Goal: Task Accomplishment & Management: Manage account settings

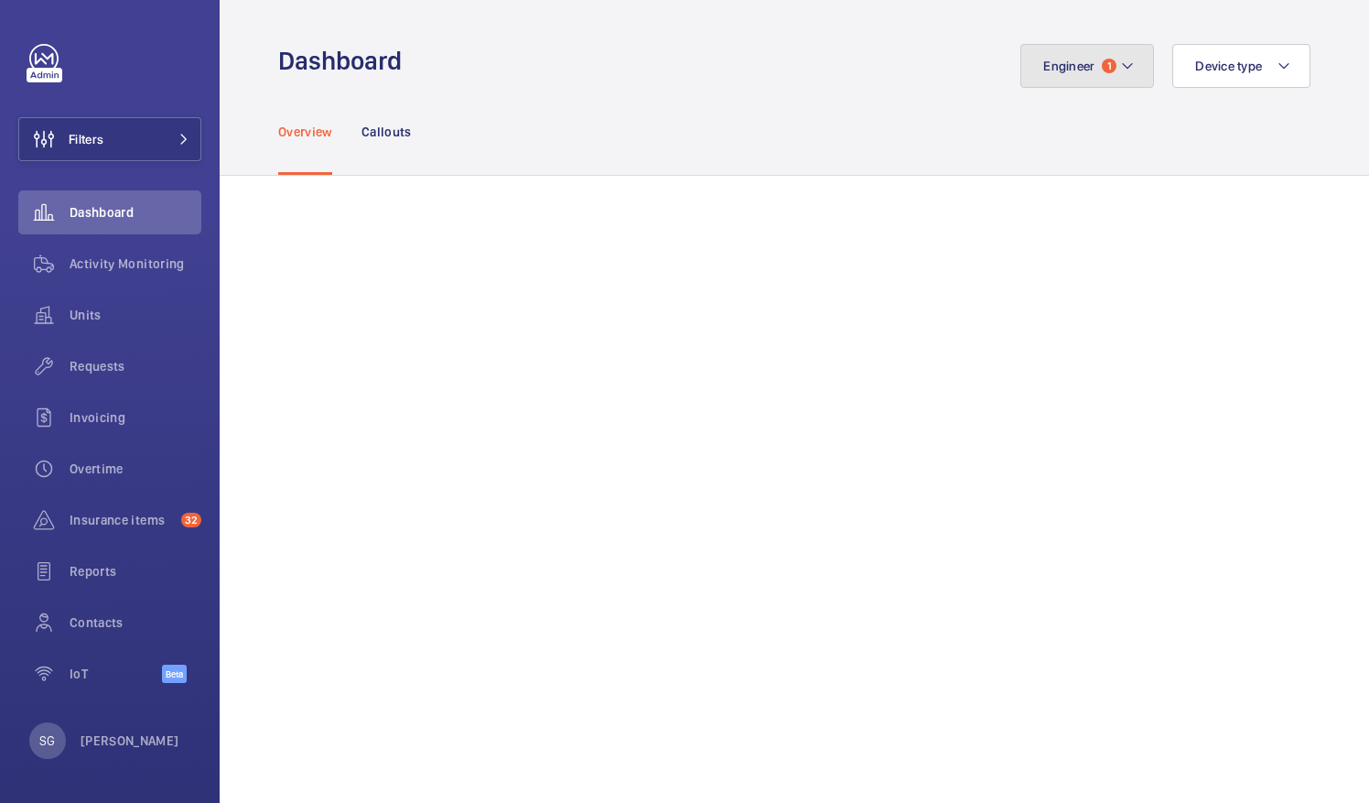
click at [1120, 59] on mat-icon at bounding box center [1127, 66] width 15 height 22
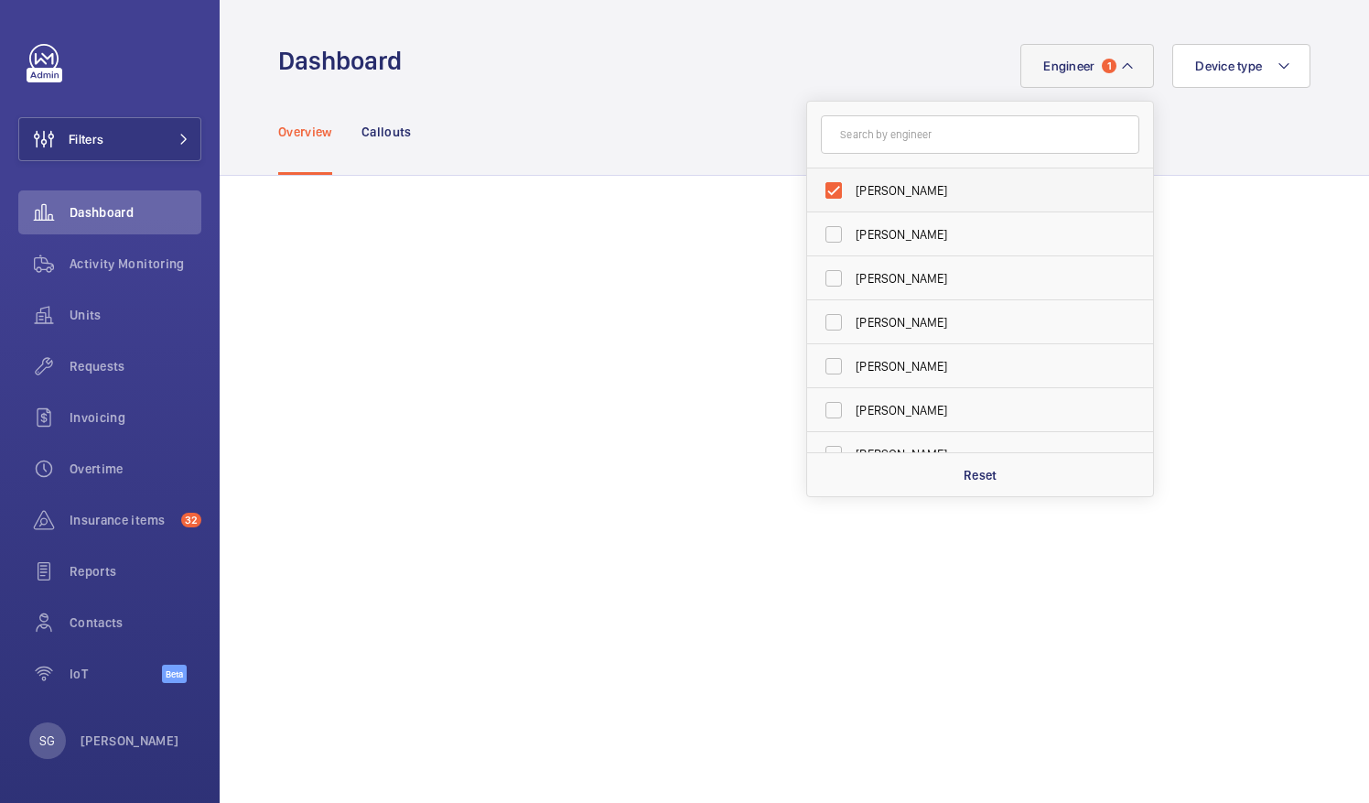
click at [824, 189] on label "[PERSON_NAME]" at bounding box center [966, 190] width 319 height 44
click at [824, 189] on input "[PERSON_NAME]" at bounding box center [834, 190] width 37 height 37
checkbox input "false"
click at [872, 148] on input "text" at bounding box center [980, 134] width 319 height 38
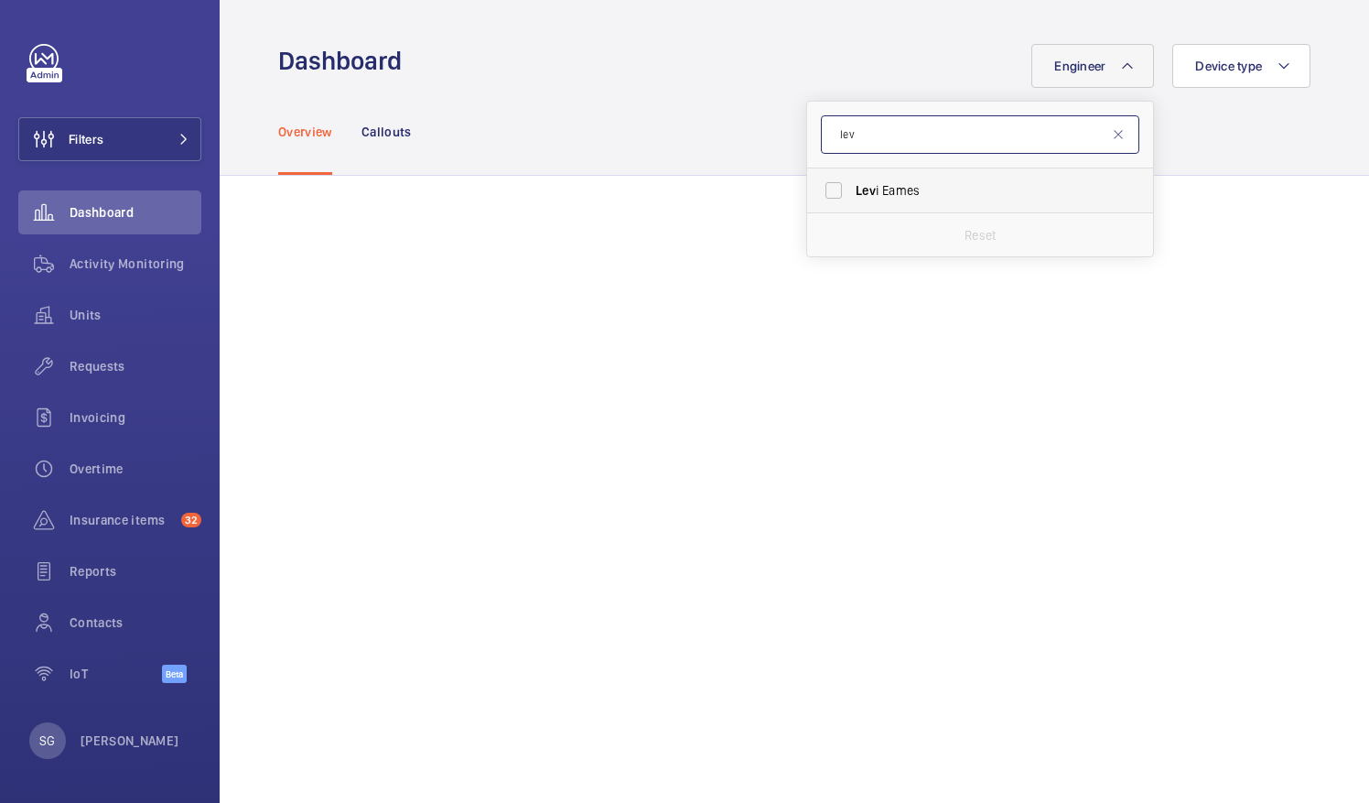
type input "lev"
click at [827, 186] on label "[PERSON_NAME]" at bounding box center [966, 190] width 319 height 44
click at [827, 186] on input "[PERSON_NAME]" at bounding box center [834, 190] width 37 height 37
click at [828, 187] on label "[PERSON_NAME]" at bounding box center [966, 190] width 319 height 44
click at [828, 187] on input "[PERSON_NAME]" at bounding box center [834, 190] width 37 height 37
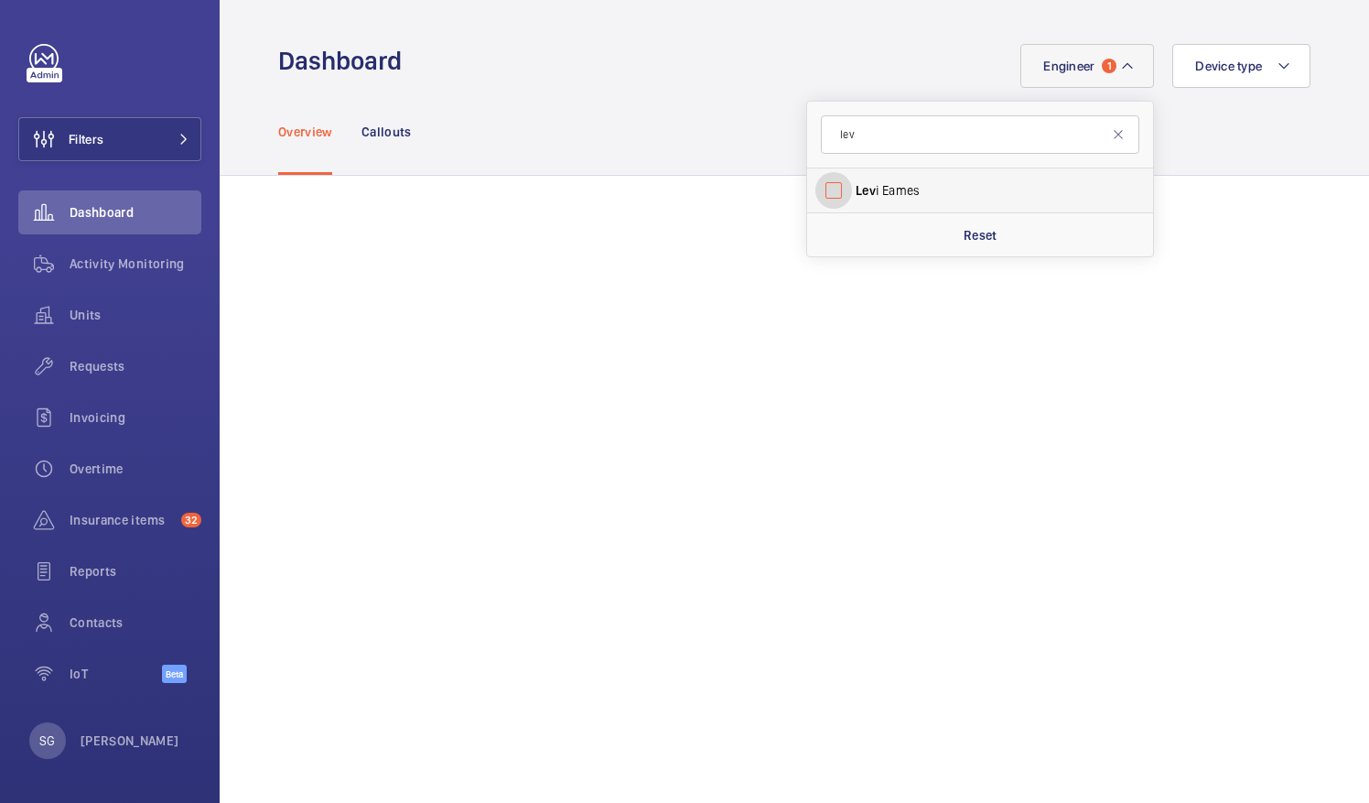
checkbox input "false"
click at [866, 148] on input "lev" at bounding box center [980, 134] width 319 height 38
type input "l"
type input "piot"
click at [816, 195] on label "Piot r Kijo" at bounding box center [966, 190] width 319 height 44
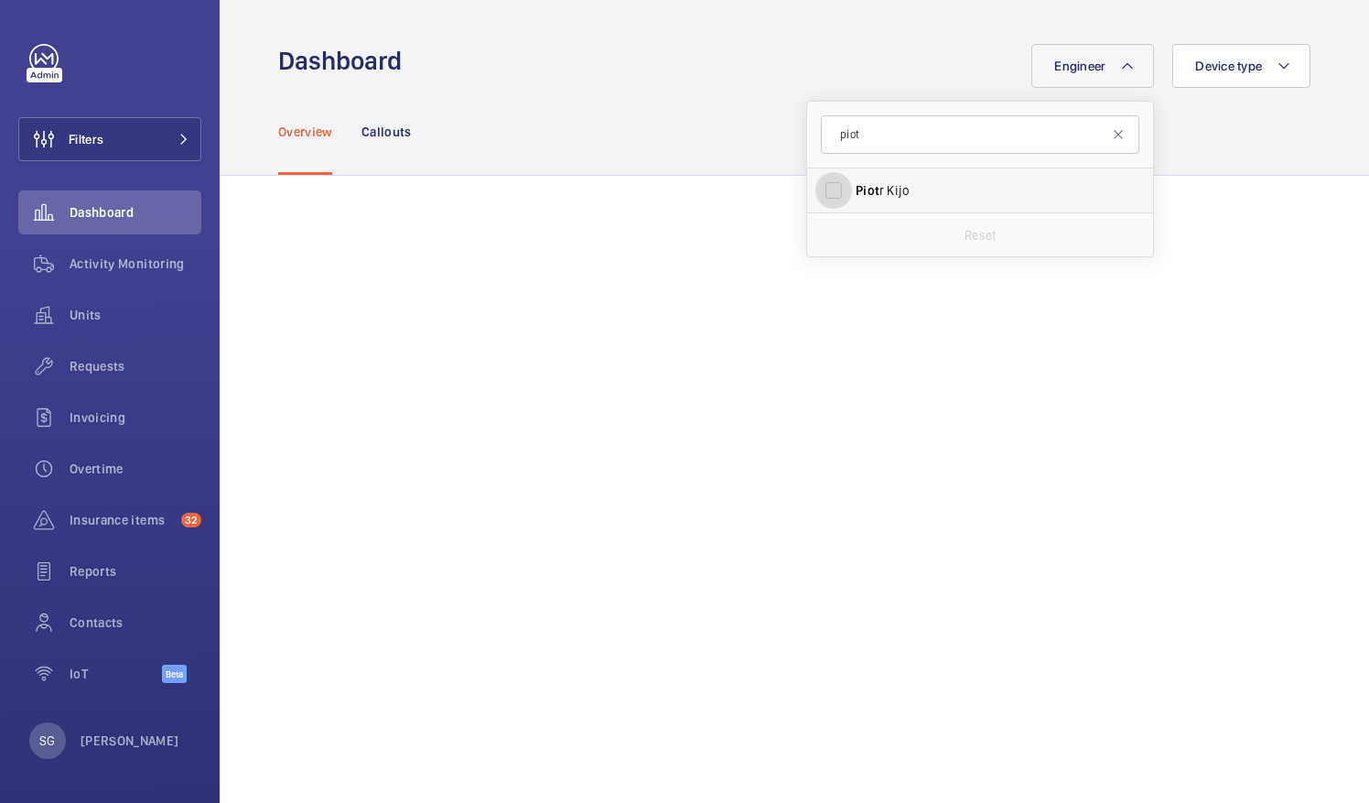
click at [816, 195] on input "Piot r Kijo" at bounding box center [834, 190] width 37 height 37
checkbox input "true"
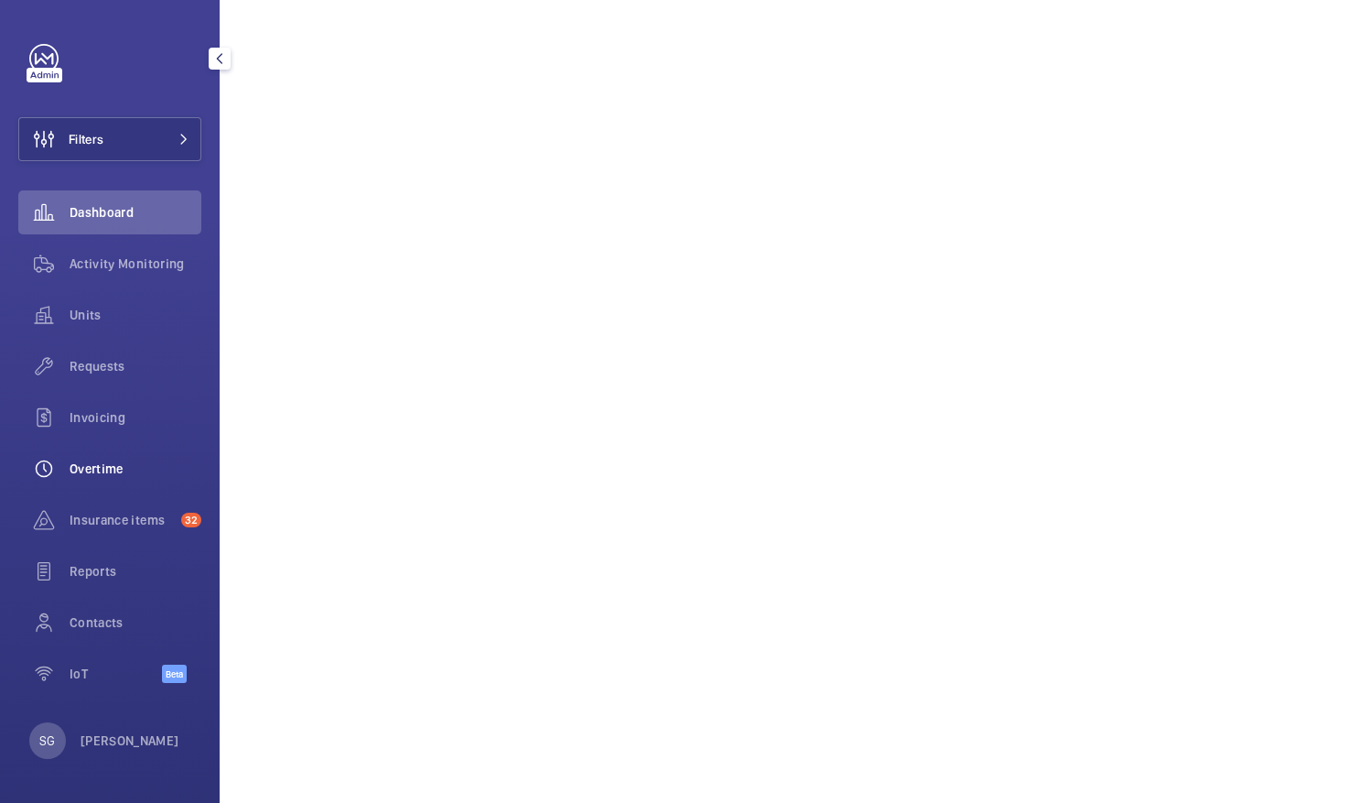
click at [92, 483] on div "Overtime" at bounding box center [109, 469] width 183 height 44
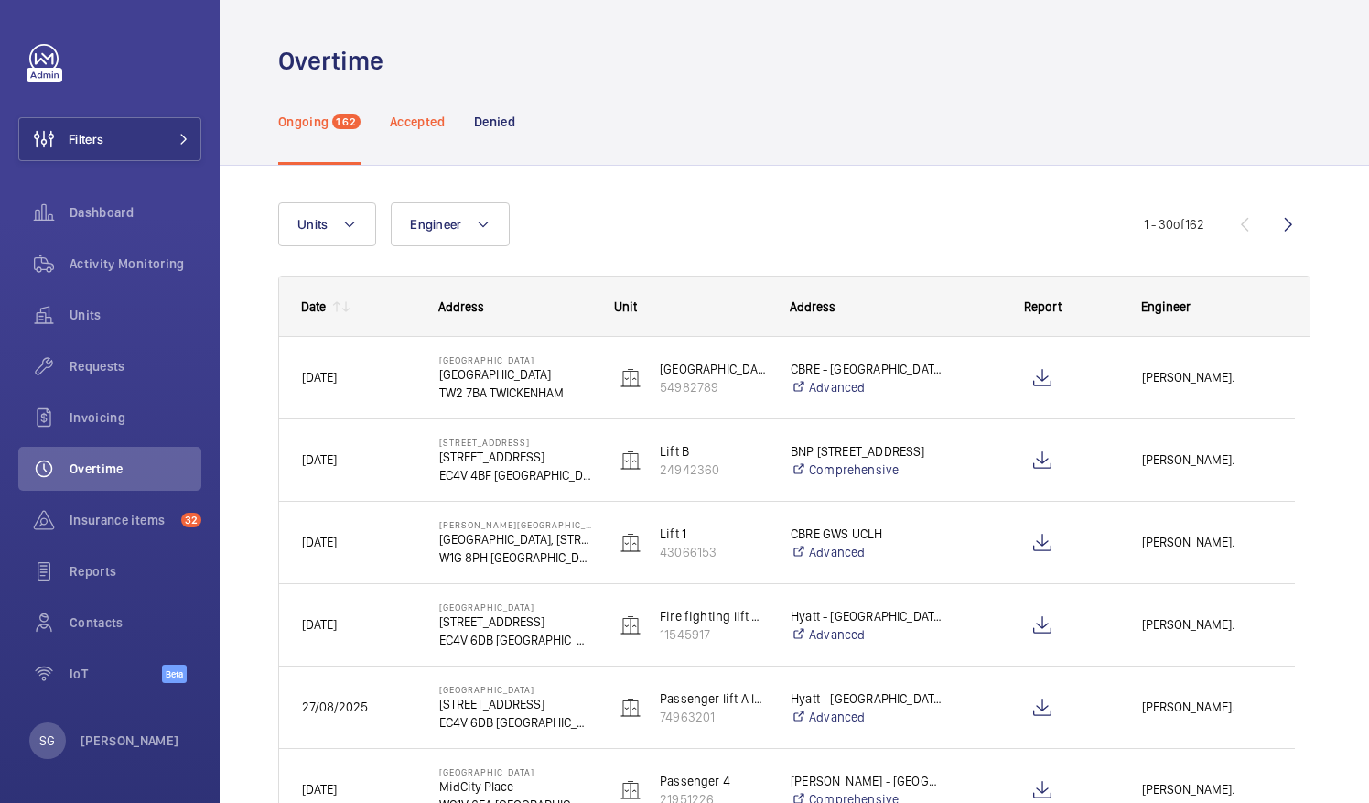
click at [414, 124] on p "Accepted" at bounding box center [417, 122] width 55 height 18
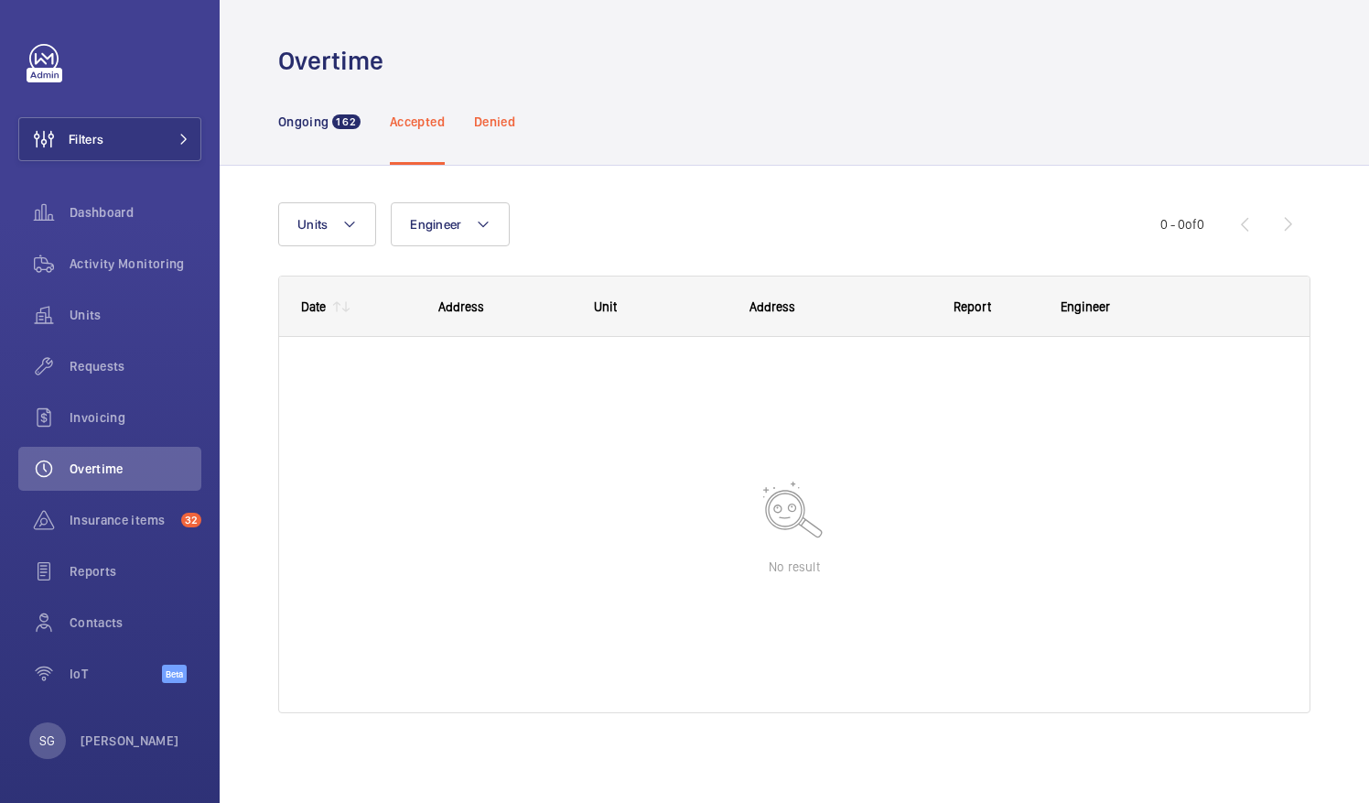
click at [507, 113] on p "Denied" at bounding box center [494, 122] width 41 height 18
click at [302, 116] on p "Ongoing" at bounding box center [303, 122] width 50 height 18
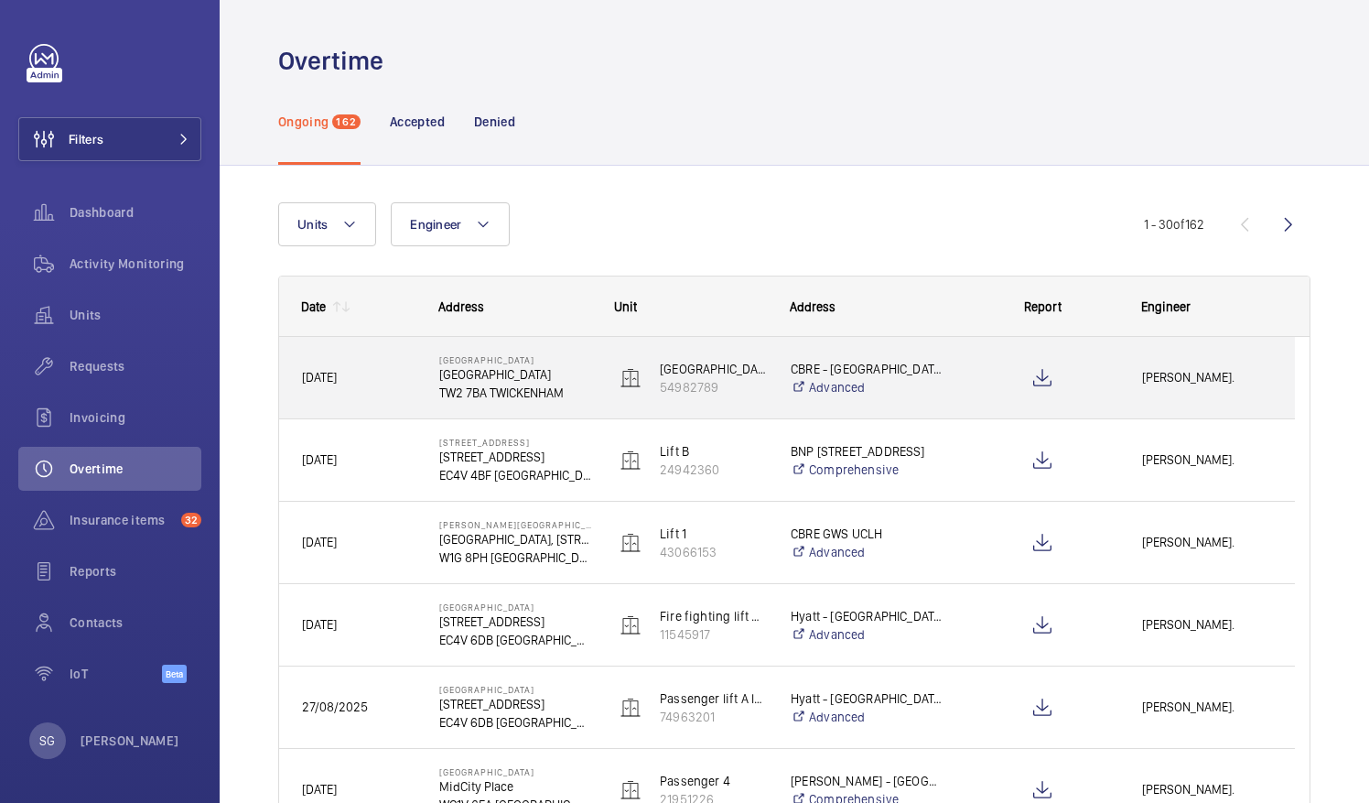
click at [525, 384] on p "TW2 7BA TWICKENHAM" at bounding box center [515, 393] width 152 height 18
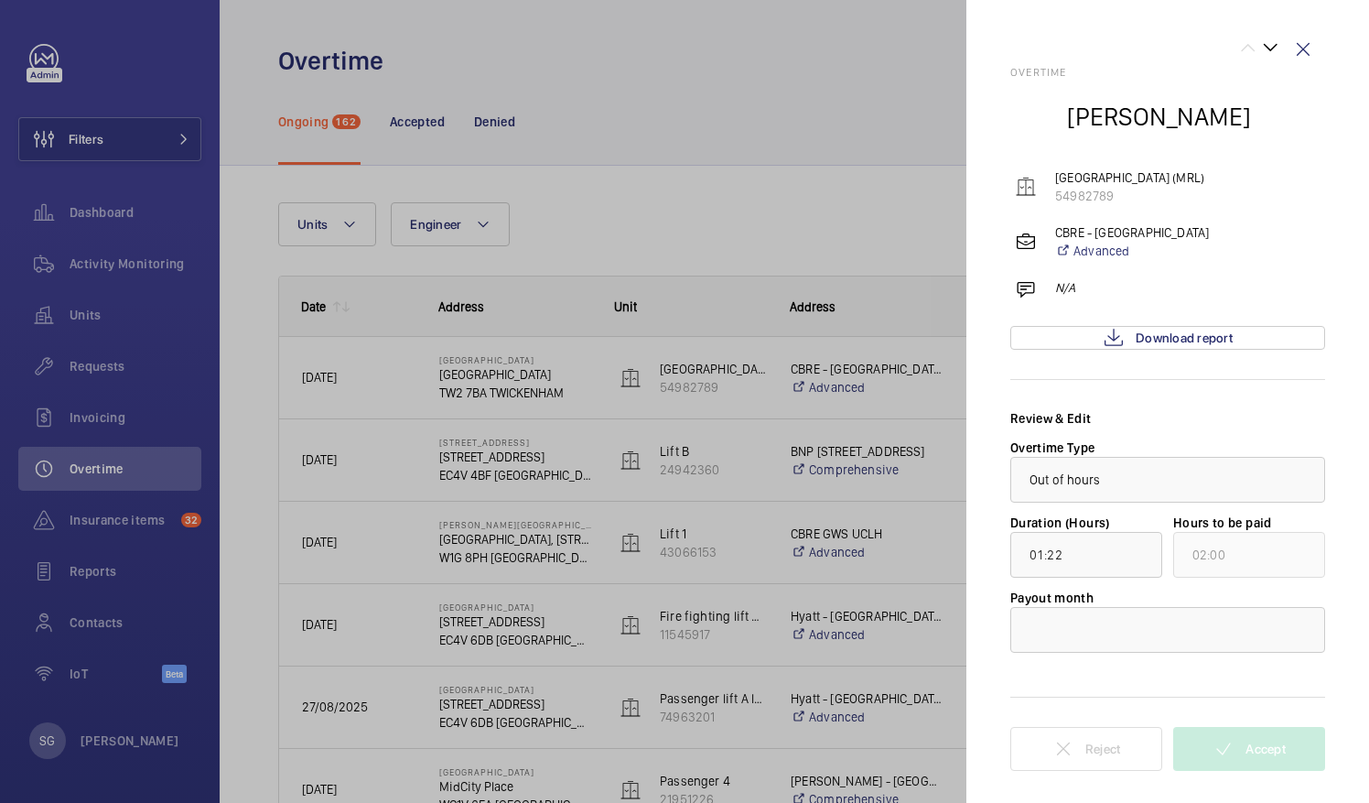
click at [789, 101] on div at bounding box center [684, 401] width 1369 height 803
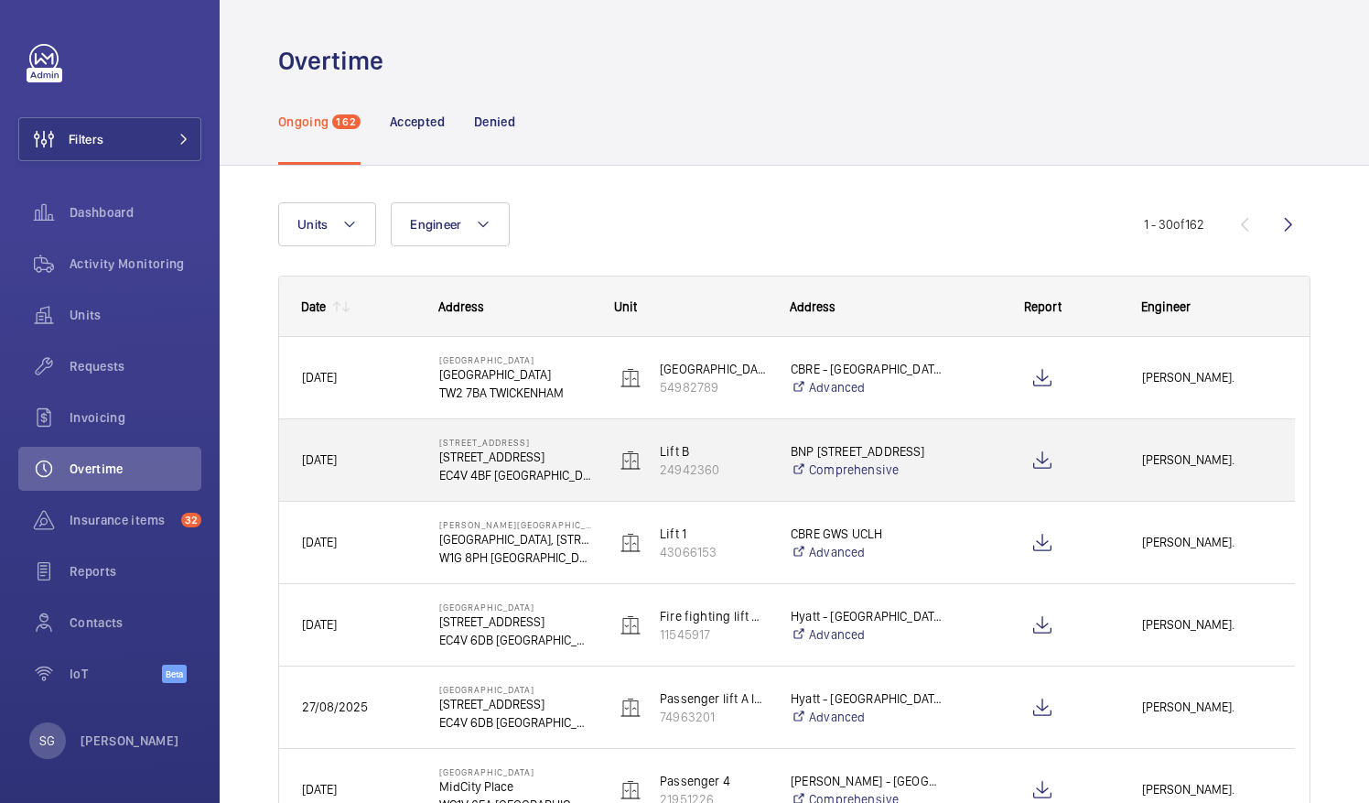
click at [490, 471] on p "EC4V 4BF [GEOGRAPHIC_DATA]" at bounding box center [515, 475] width 152 height 18
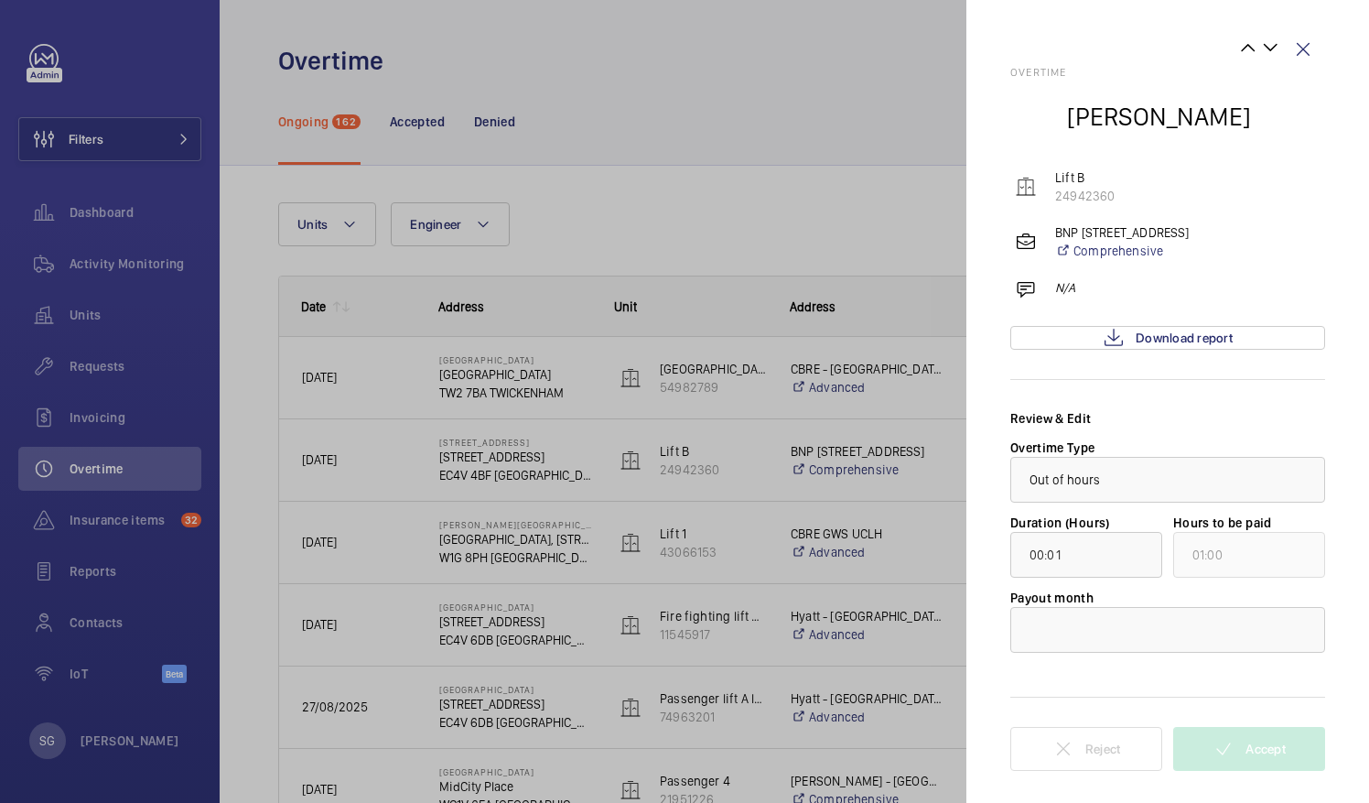
click at [459, 546] on div at bounding box center [684, 401] width 1369 height 803
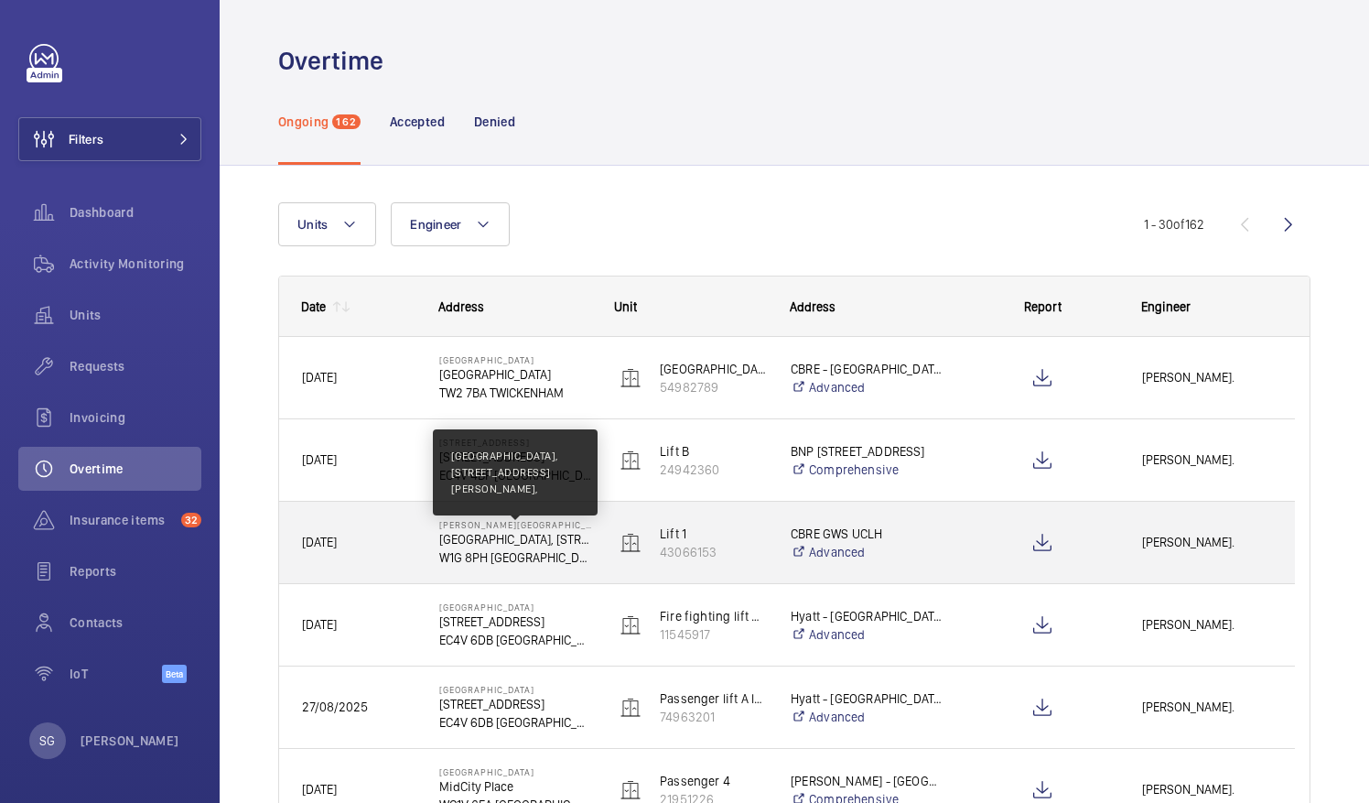
click at [459, 546] on p "[GEOGRAPHIC_DATA], [STREET_ADDRESS][PERSON_NAME]," at bounding box center [515, 539] width 152 height 18
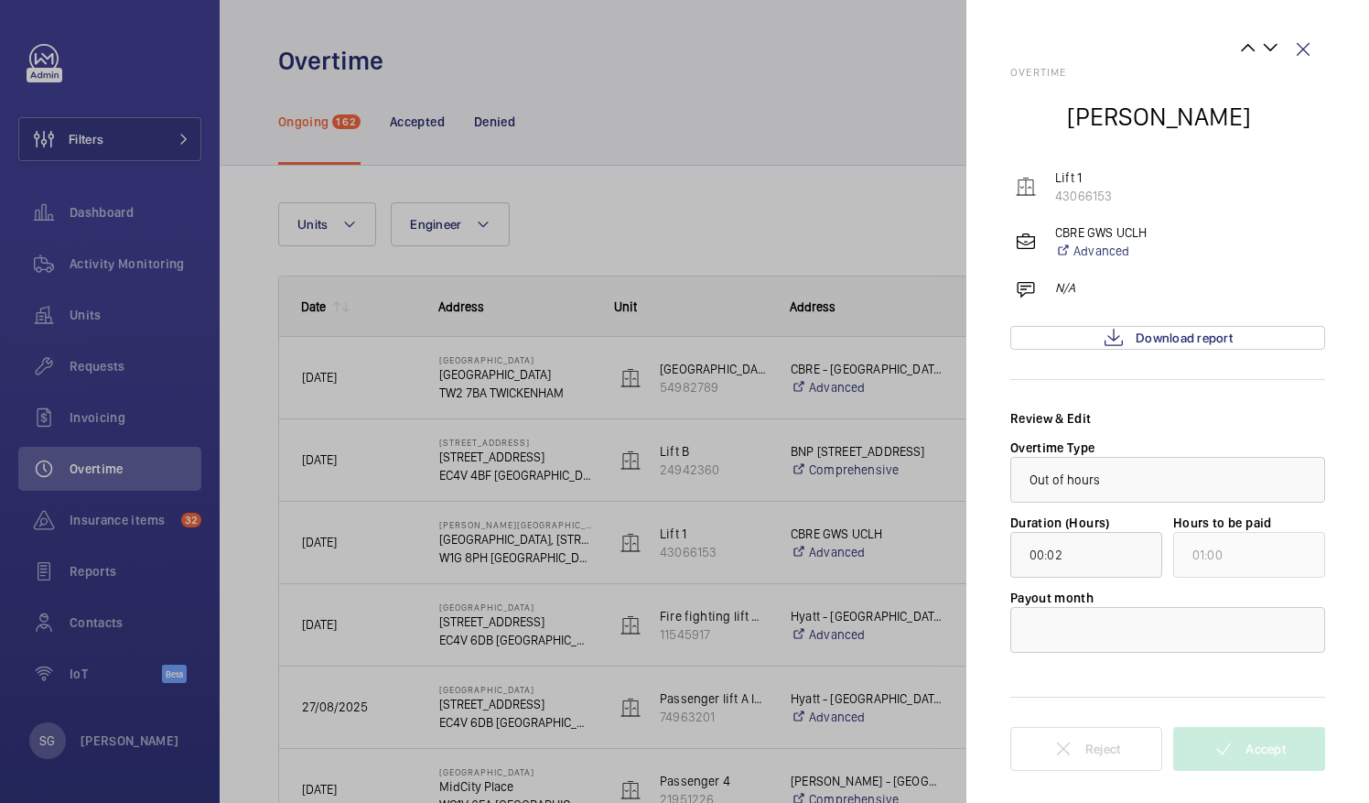
click at [651, 124] on div at bounding box center [684, 401] width 1369 height 803
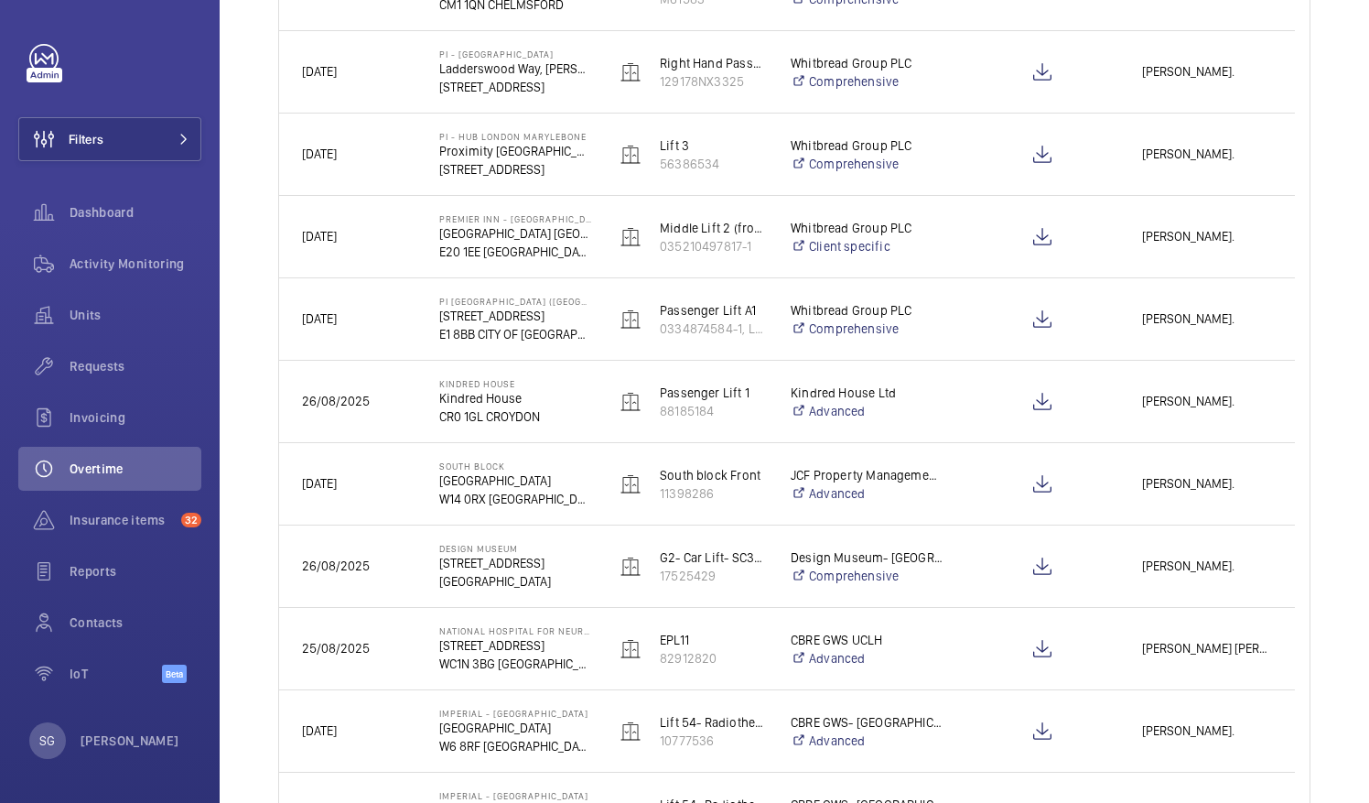
scroll to position [1480, 0]
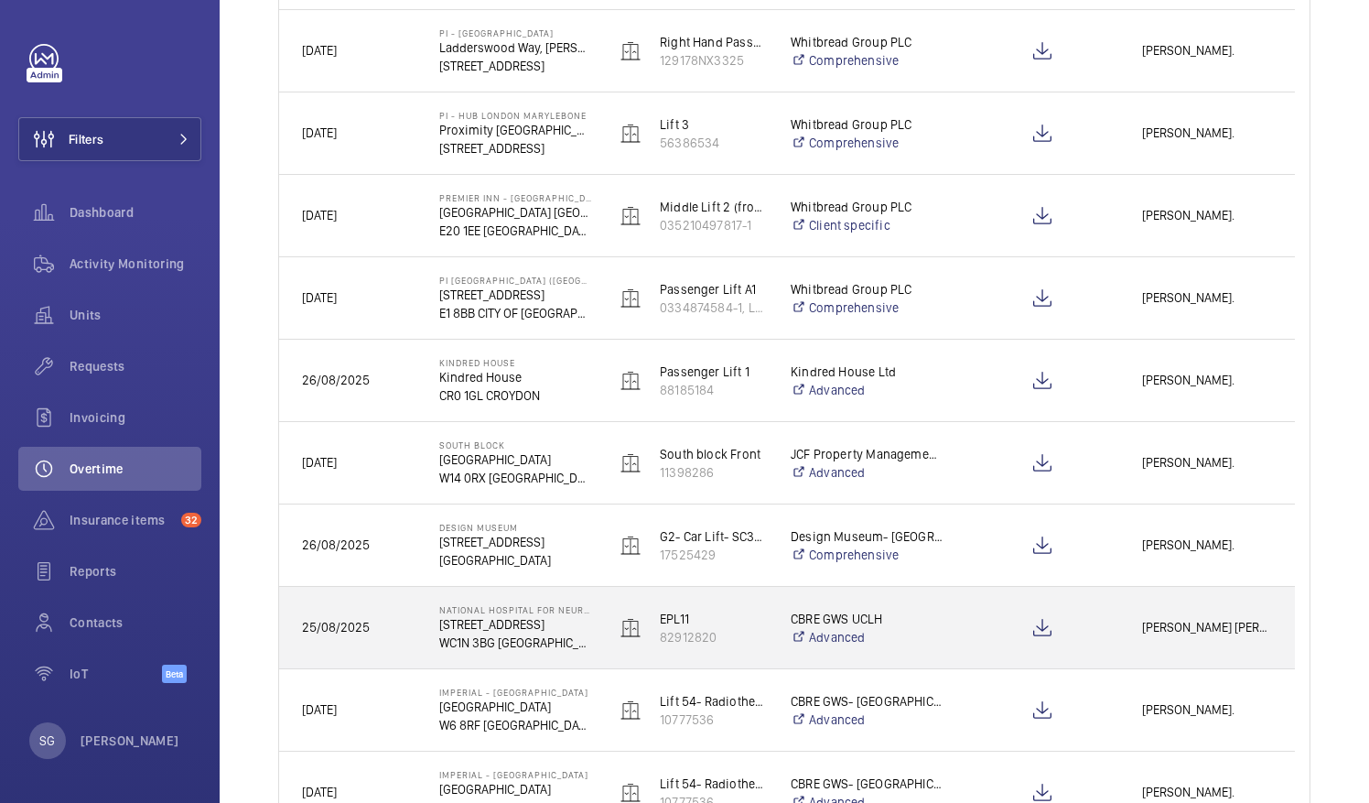
click at [497, 633] on p "WC1N 3BG [GEOGRAPHIC_DATA]" at bounding box center [515, 642] width 152 height 18
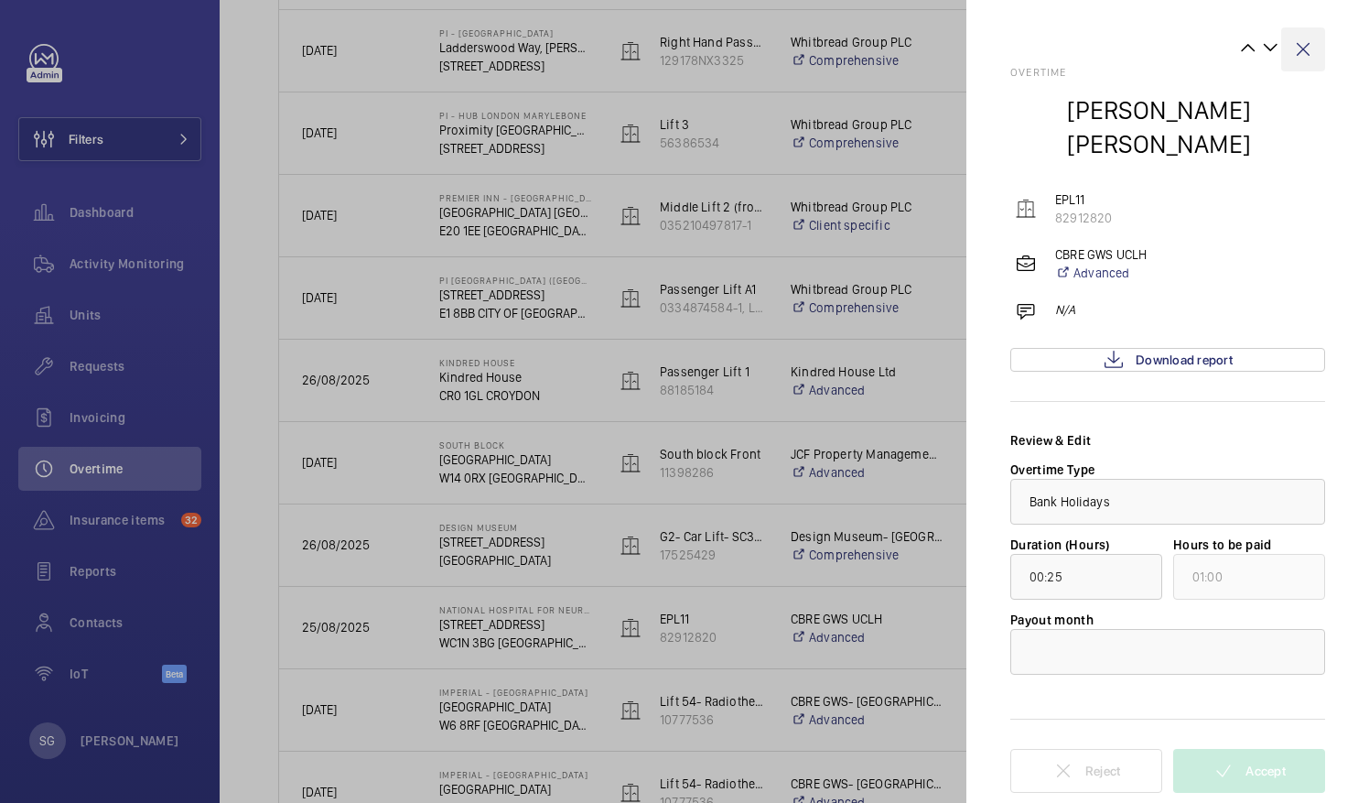
drag, startPoint x: 1219, startPoint y: 40, endPoint x: 1307, endPoint y: 53, distance: 88.8
click at [1307, 53] on div "Overtime [PERSON_NAME] [PERSON_NAME] EPL11 82912820 CBRE GWS UCLH Advanced N/A …" at bounding box center [1167, 401] width 315 height 803
click at [1307, 53] on wm-front-icon-button at bounding box center [1303, 49] width 44 height 44
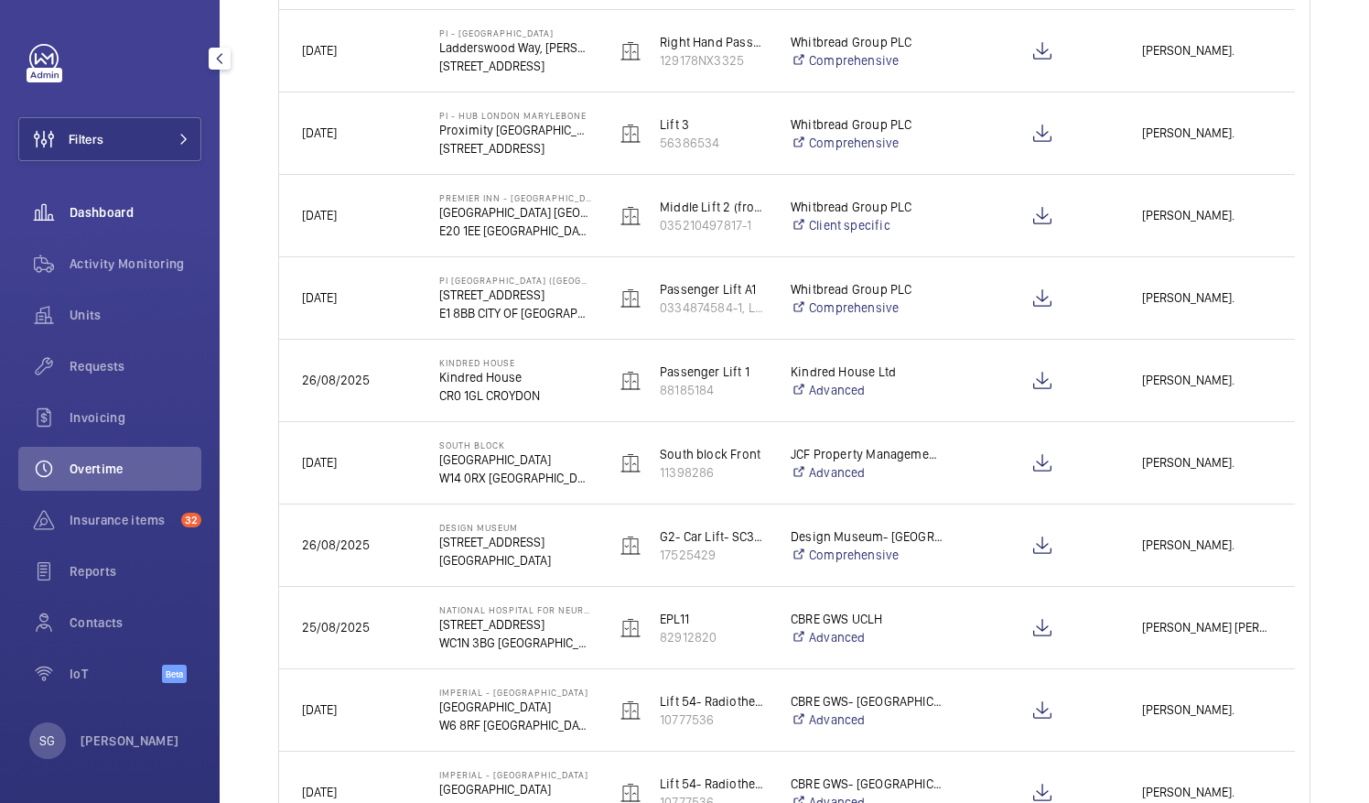
click at [134, 199] on div "Dashboard" at bounding box center [109, 212] width 183 height 44
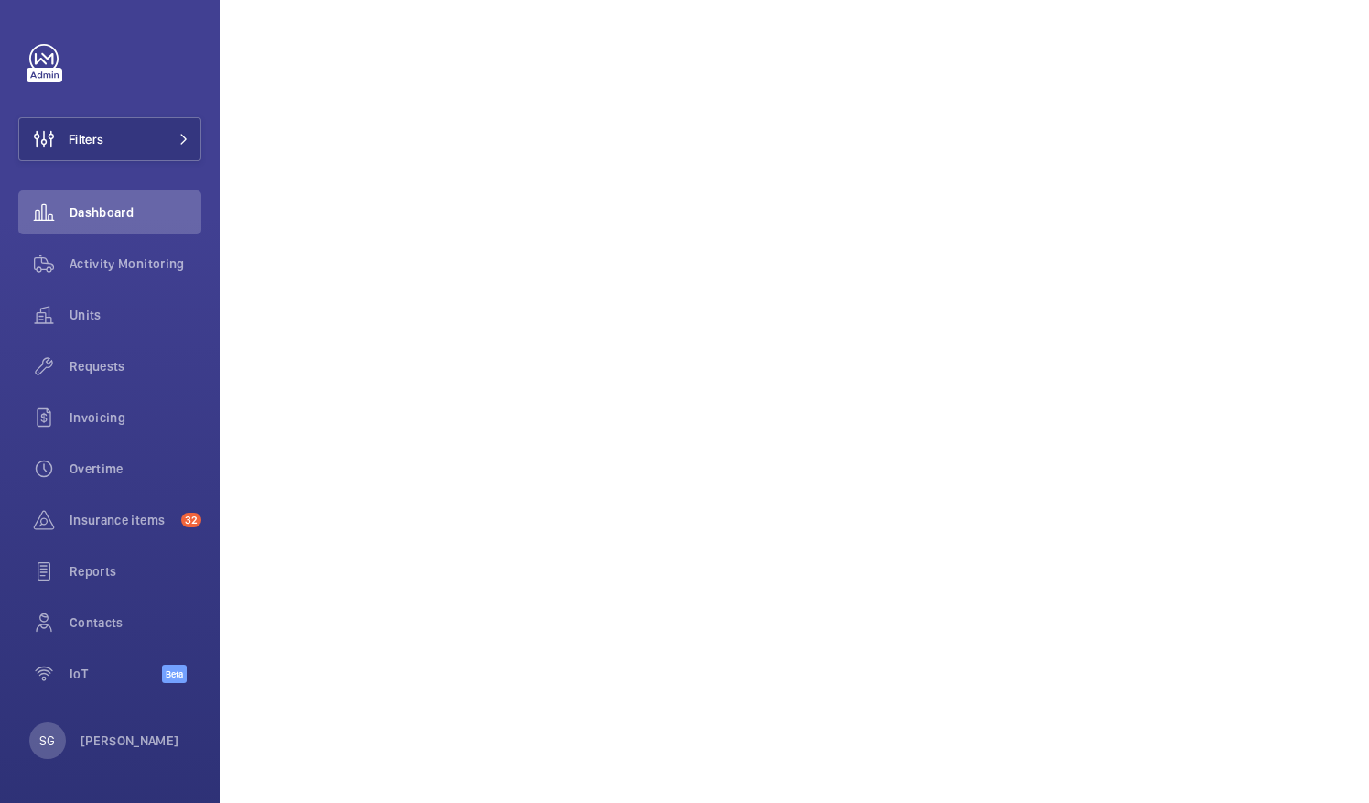
scroll to position [748, 0]
click at [111, 313] on span "Units" at bounding box center [136, 315] width 132 height 18
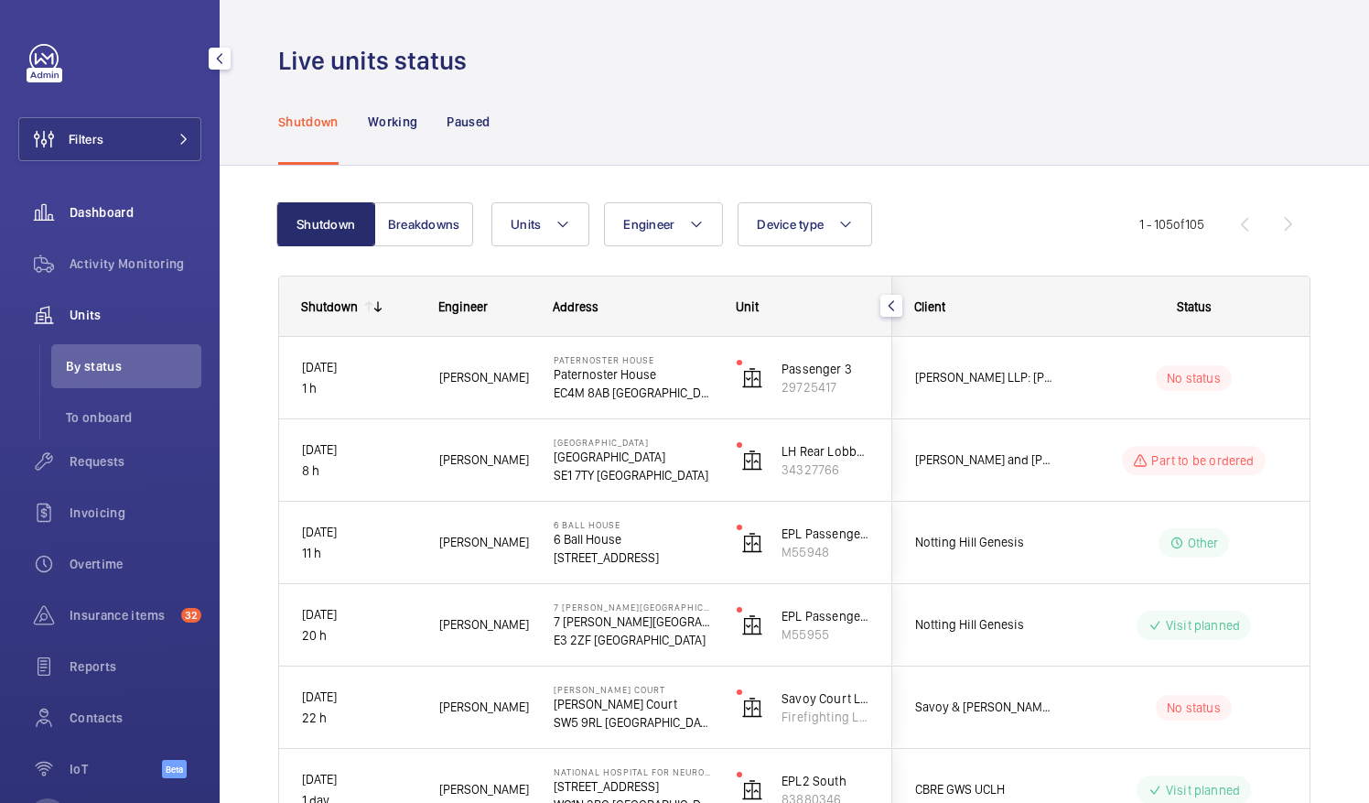
click at [137, 203] on span "Dashboard" at bounding box center [136, 212] width 132 height 18
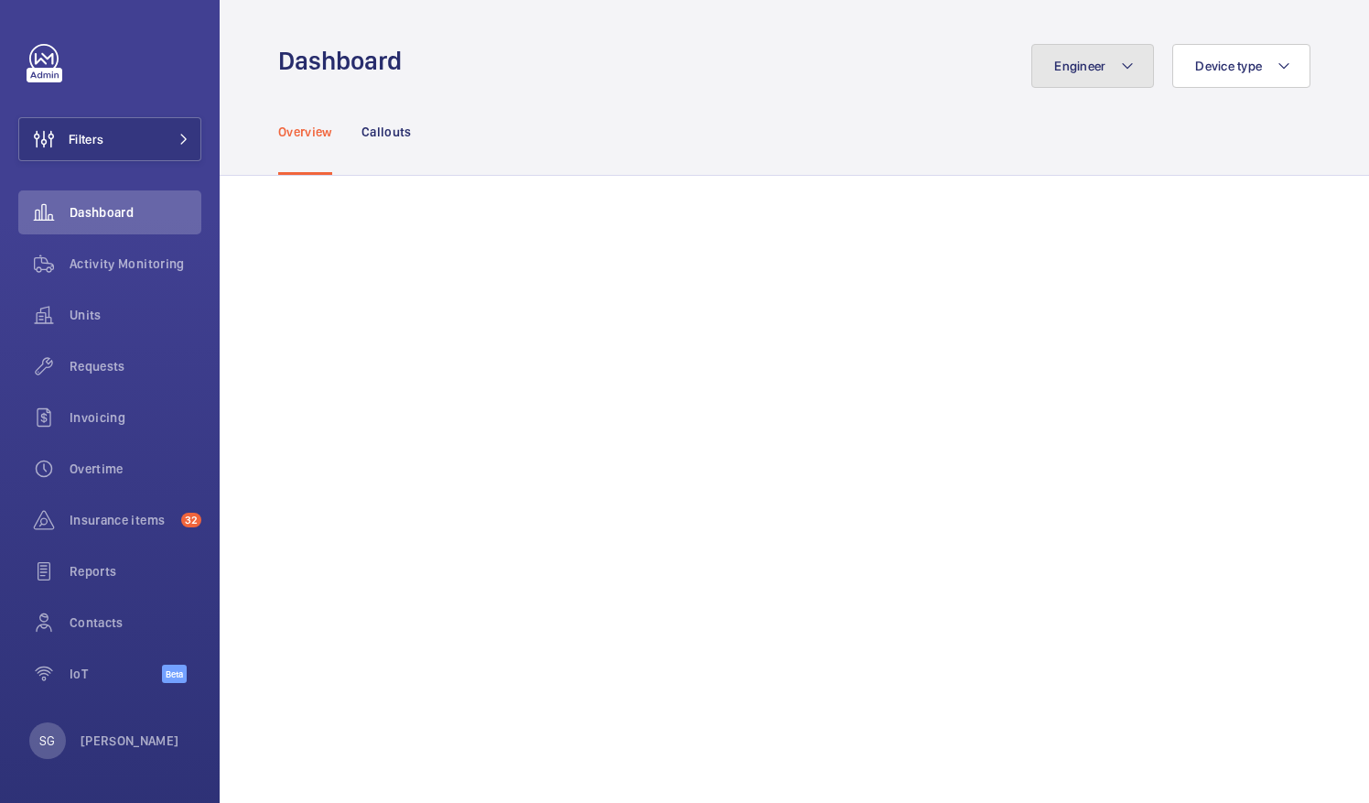
click at [1110, 84] on button "Engineer" at bounding box center [1093, 66] width 123 height 44
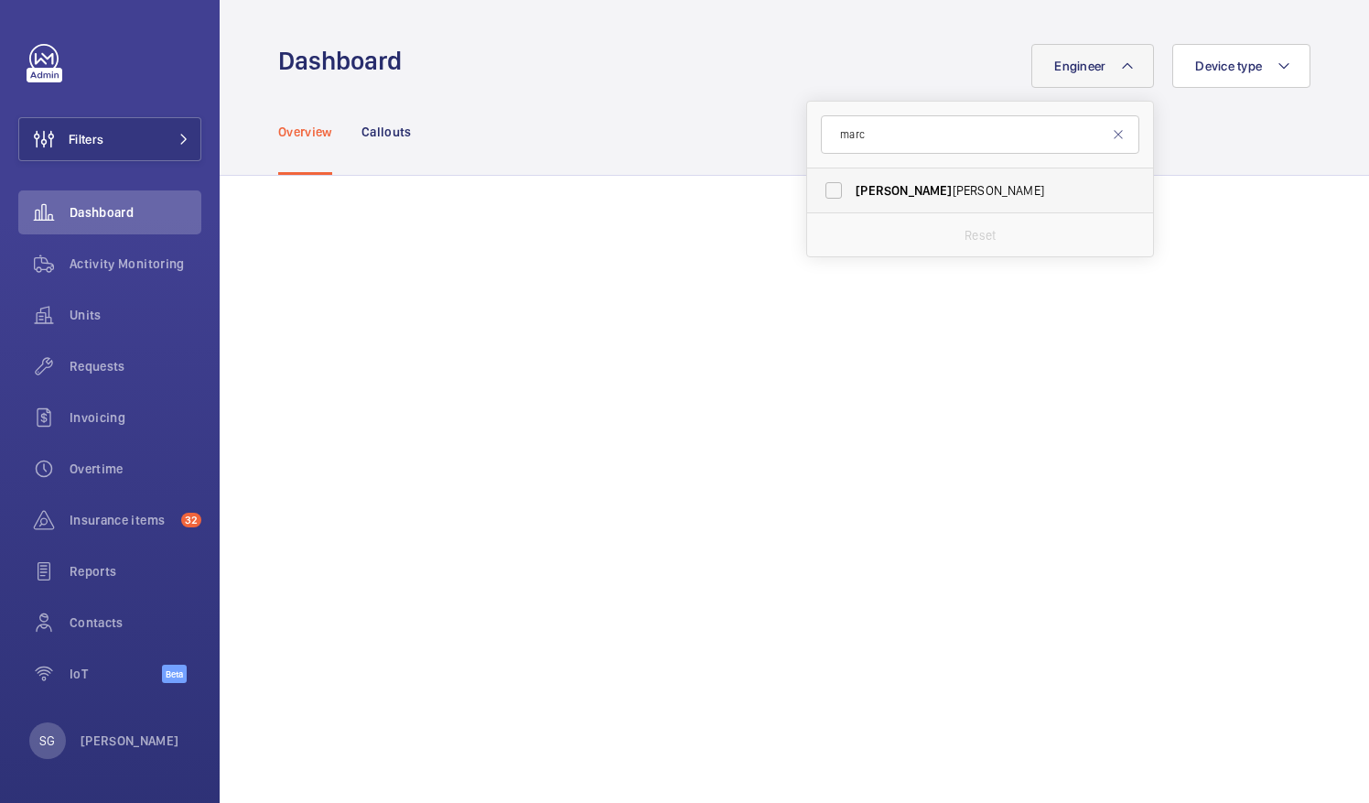
type input "marc"
click at [811, 190] on label "[PERSON_NAME]" at bounding box center [966, 190] width 319 height 44
click at [816, 190] on input "[PERSON_NAME]" at bounding box center [834, 190] width 37 height 37
click at [822, 190] on label "[PERSON_NAME]" at bounding box center [966, 190] width 319 height 44
click at [822, 190] on input "[PERSON_NAME]" at bounding box center [834, 190] width 37 height 37
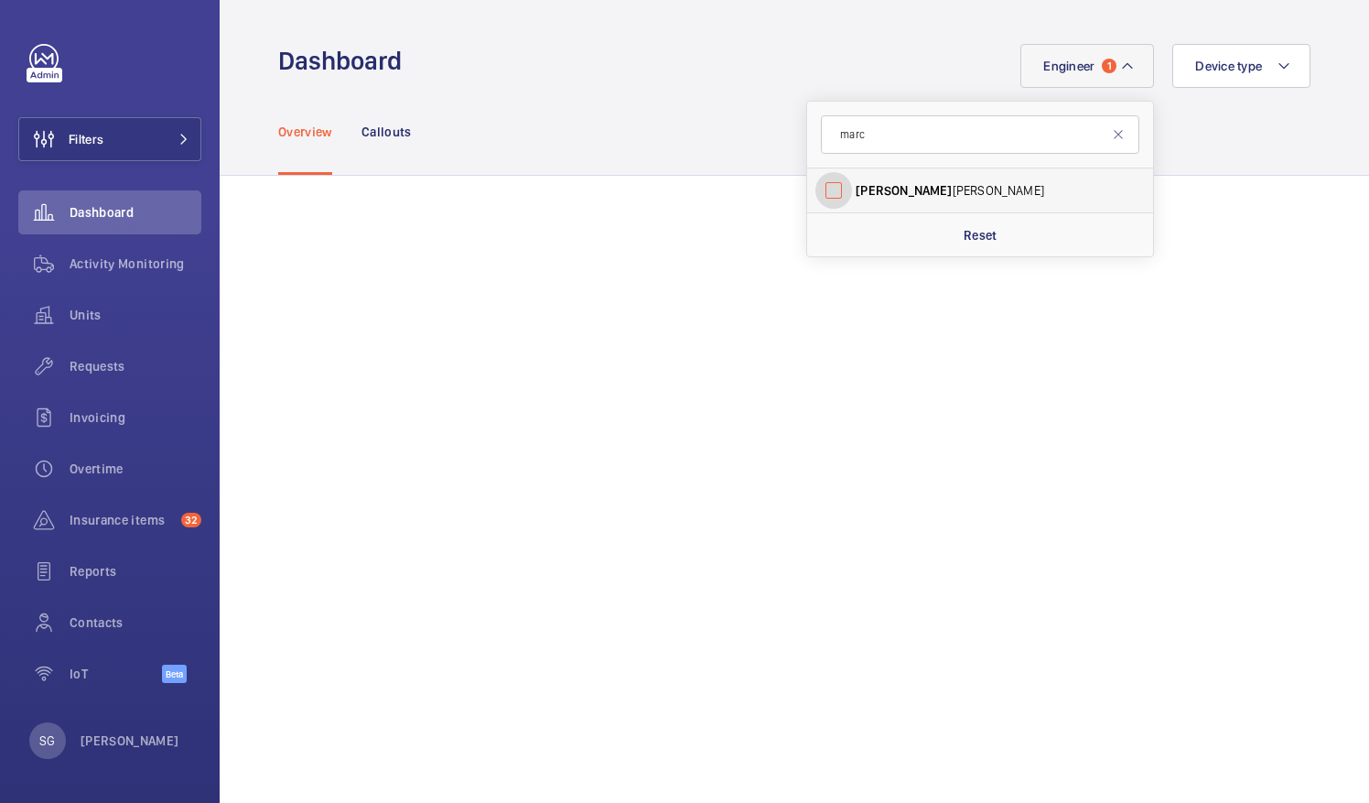
checkbox input "false"
